Goal: Task Accomplishment & Management: Use online tool/utility

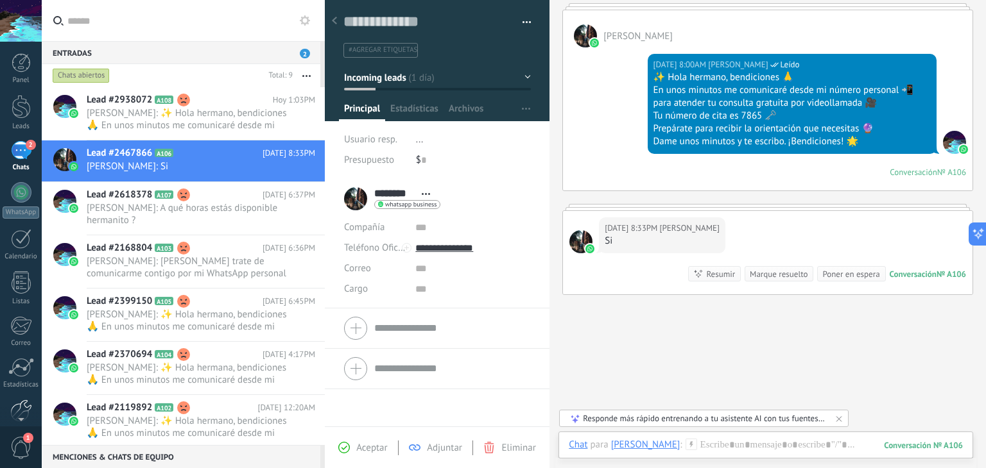
click at [28, 406] on div at bounding box center [21, 411] width 22 height 22
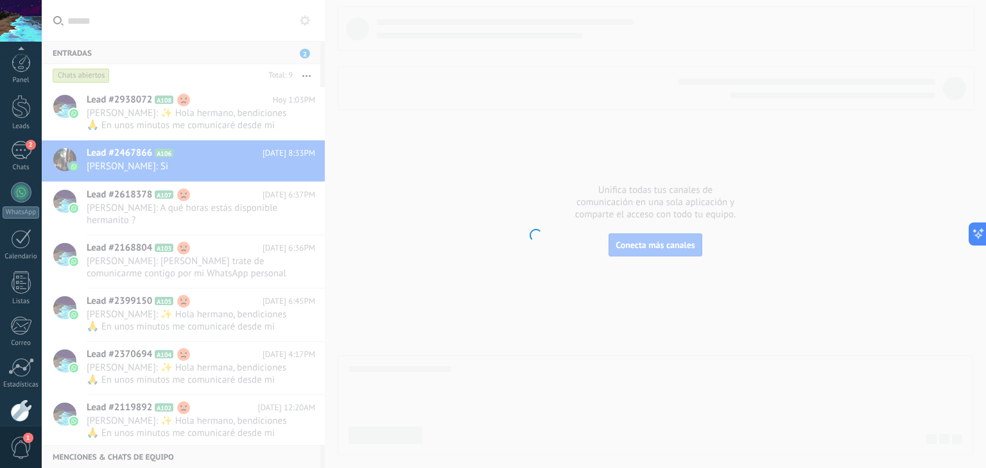
scroll to position [65, 0]
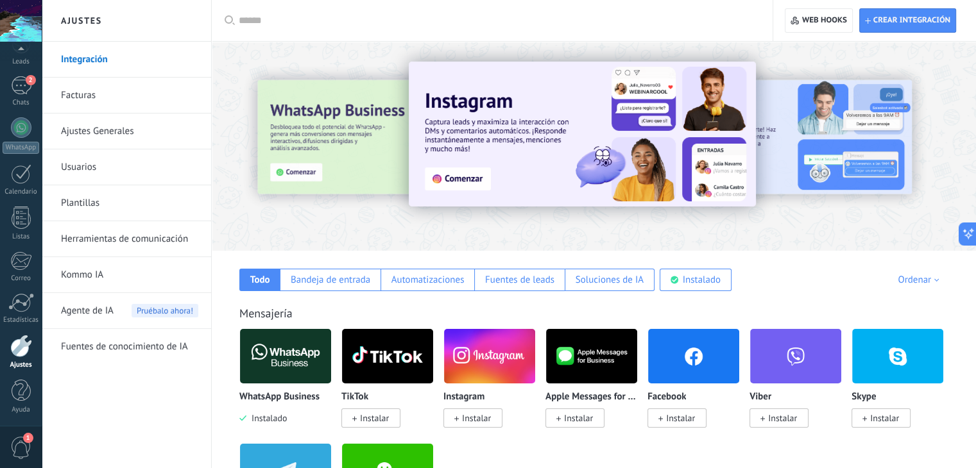
click at [264, 358] on img at bounding box center [285, 356] width 91 height 62
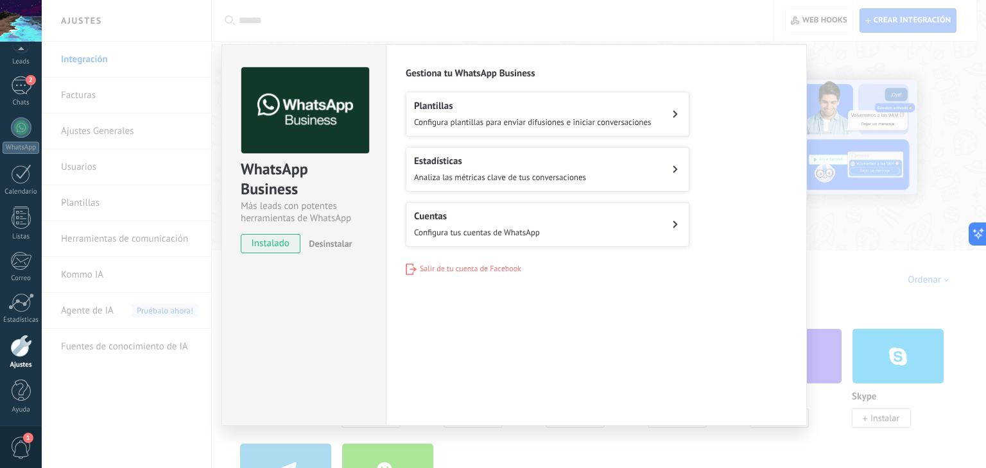
click at [568, 227] on button "Cuentas Configura tus cuentas de WhatsApp" at bounding box center [548, 224] width 284 height 45
